Goal: Find specific page/section

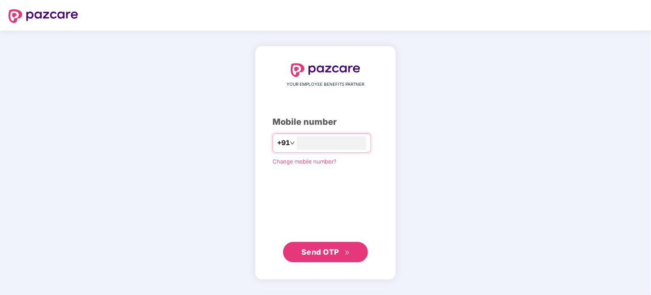
type input "**********"
click at [318, 256] on span "Send OTP" at bounding box center [325, 252] width 49 height 12
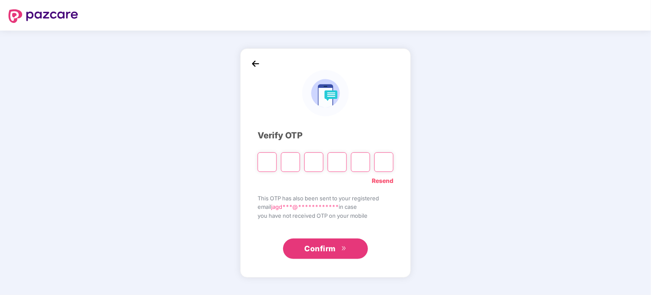
type input "*"
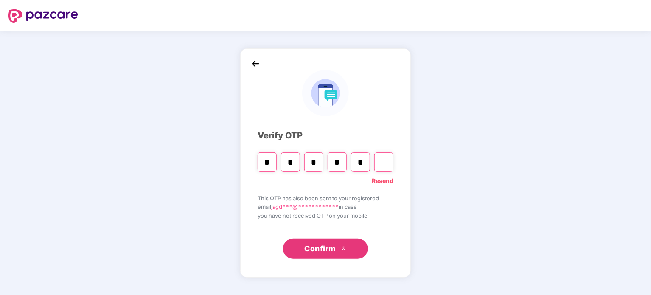
type input "*"
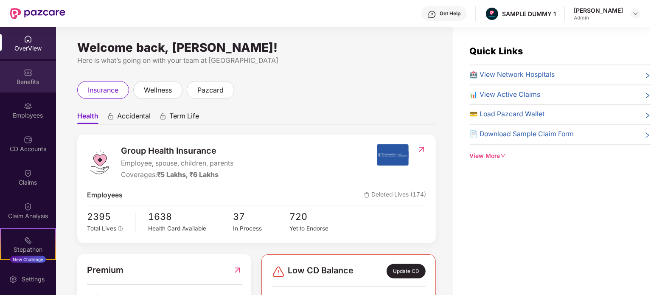
click at [25, 78] on div "Benefits" at bounding box center [28, 82] width 56 height 8
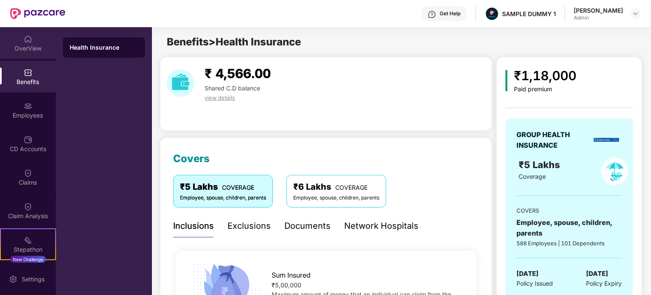
click at [26, 42] on img at bounding box center [28, 39] width 8 height 8
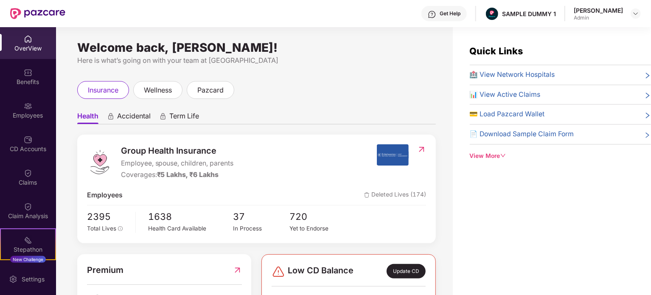
click at [503, 156] on icon "down" at bounding box center [503, 156] width 6 height 6
